Goal: Information Seeking & Learning: Find specific page/section

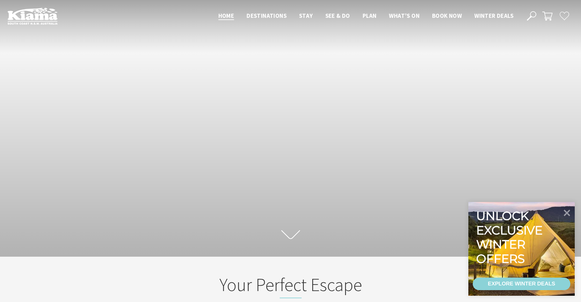
scroll to position [110, 586]
click at [526, 18] on div "Close Nav Home Destinations Towns & Villages Kiama Gerringong Gerroa Jamberoo M…" at bounding box center [392, 16] width 361 height 10
click at [535, 15] on icon at bounding box center [531, 15] width 9 height 9
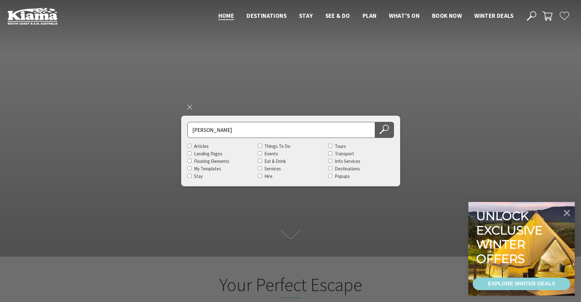
type input "allwood"
click at [380, 133] on use at bounding box center [383, 129] width 9 height 9
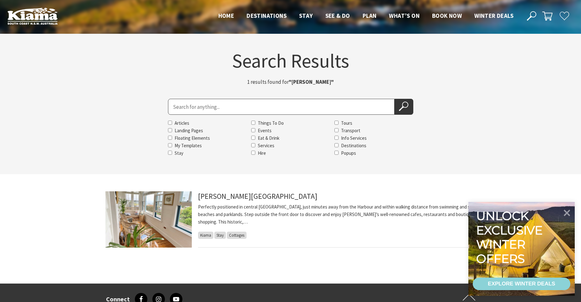
click at [160, 222] on img at bounding box center [148, 219] width 86 height 56
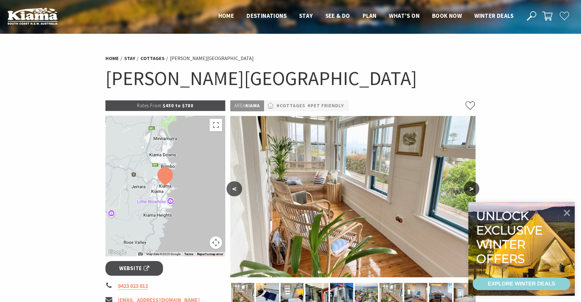
click at [469, 188] on button ">" at bounding box center [472, 188] width 16 height 15
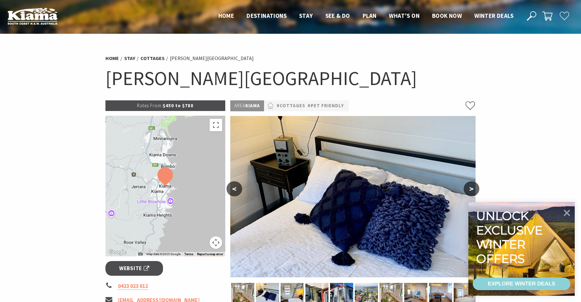
click at [468, 188] on button ">" at bounding box center [472, 188] width 16 height 15
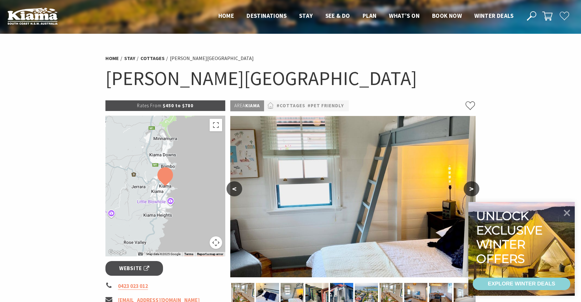
click at [468, 188] on button ">" at bounding box center [472, 188] width 16 height 15
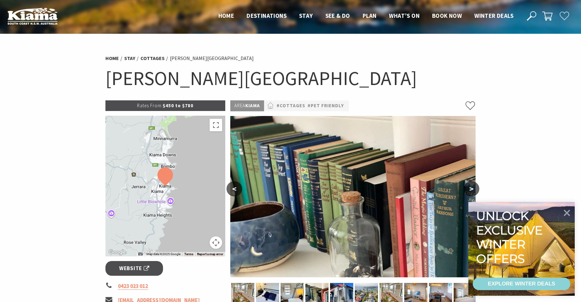
click at [468, 188] on button ">" at bounding box center [472, 188] width 16 height 15
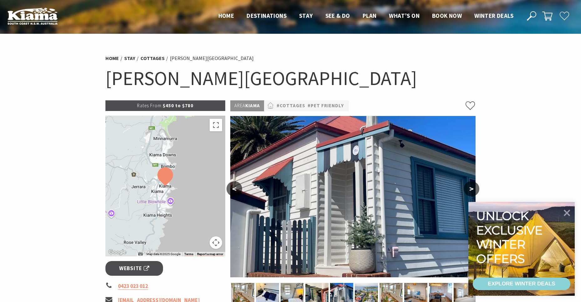
click at [468, 188] on button ">" at bounding box center [472, 188] width 16 height 15
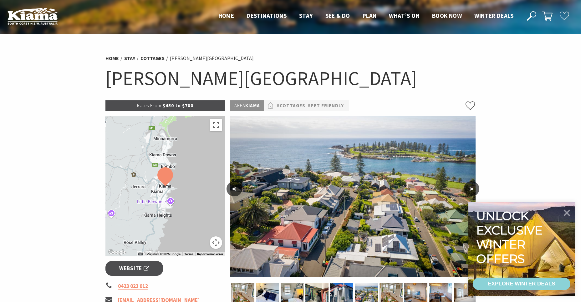
click at [468, 188] on button ">" at bounding box center [472, 188] width 16 height 15
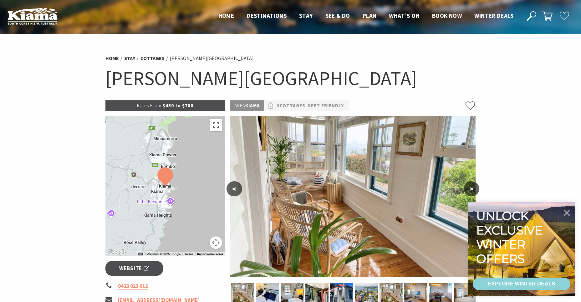
click at [467, 188] on button ">" at bounding box center [472, 188] width 16 height 15
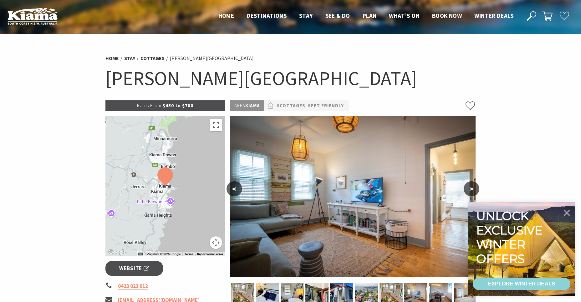
click at [467, 188] on button ">" at bounding box center [472, 188] width 16 height 15
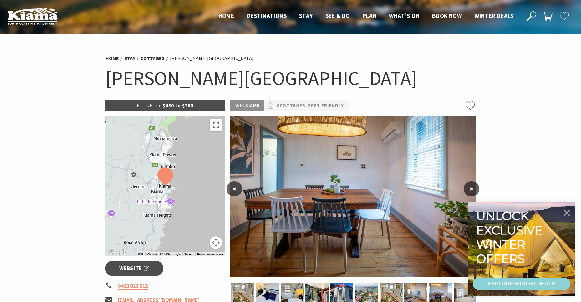
click at [467, 188] on button ">" at bounding box center [472, 188] width 16 height 15
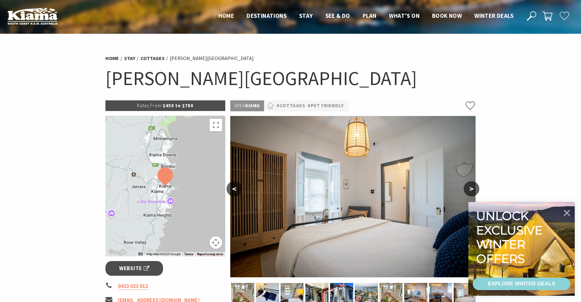
click at [467, 188] on button ">" at bounding box center [472, 188] width 16 height 15
click at [471, 190] on button ">" at bounding box center [472, 188] width 16 height 15
click at [530, 16] on icon at bounding box center [531, 15] width 9 height 9
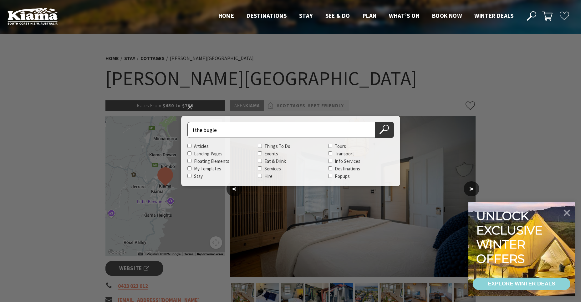
type input "tthe bugle"
click at [375, 122] on button "Search Now" at bounding box center [384, 130] width 19 height 16
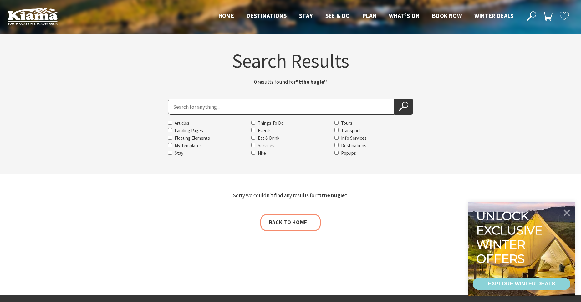
click at [182, 108] on input "Search for" at bounding box center [281, 107] width 226 height 16
type input "the bugle"
click at [394, 99] on button "Search Now" at bounding box center [403, 107] width 19 height 16
click at [402, 105] on icon at bounding box center [403, 106] width 9 height 9
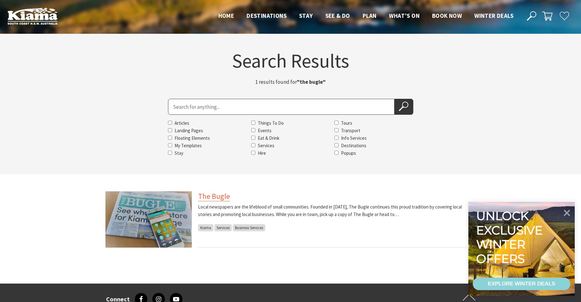
click at [215, 193] on link "The Bugle" at bounding box center [214, 196] width 32 height 10
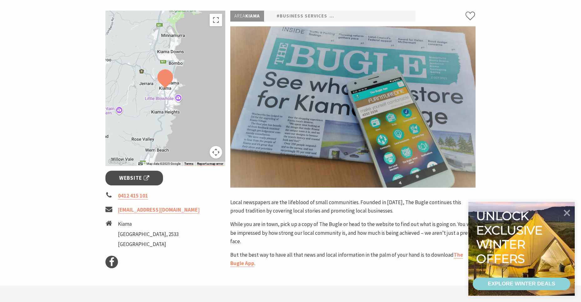
scroll to position [91, 0]
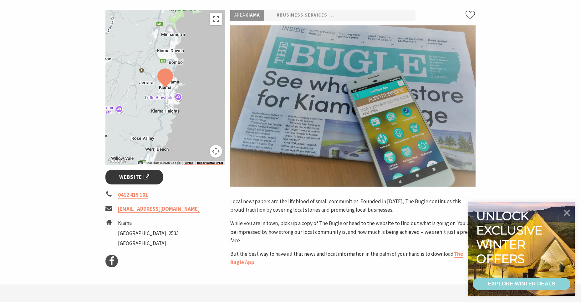
click at [144, 179] on span "Website" at bounding box center [134, 177] width 30 height 8
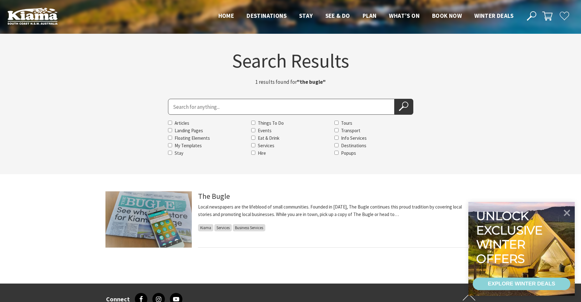
click at [181, 106] on input "Search for" at bounding box center [281, 107] width 226 height 16
type input "[GEOGRAPHIC_DATA]"
click at [404, 106] on icon at bounding box center [403, 106] width 9 height 9
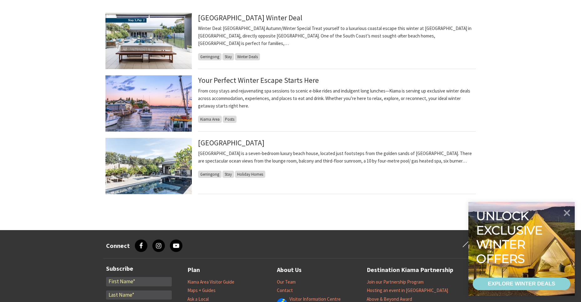
scroll to position [181, 0]
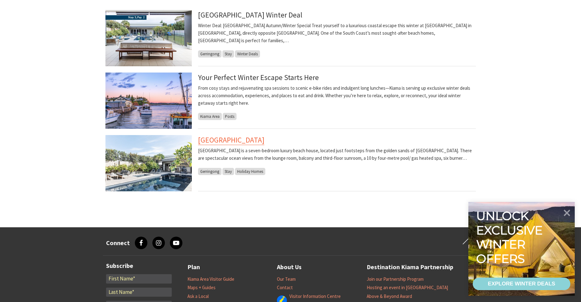
click at [216, 142] on link "Sundara Beach House" at bounding box center [231, 140] width 66 height 10
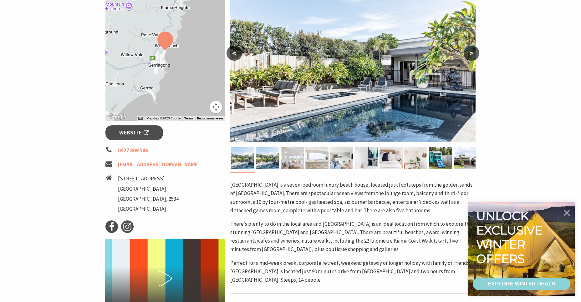
scroll to position [136, 0]
click at [123, 133] on span "Website" at bounding box center [134, 132] width 30 height 8
